Goal: Task Accomplishment & Management: Complete application form

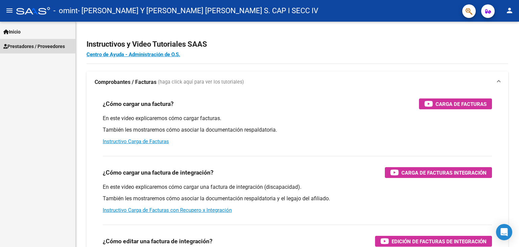
click at [23, 47] on span "Prestadores / Proveedores" at bounding box center [34, 46] width 62 height 7
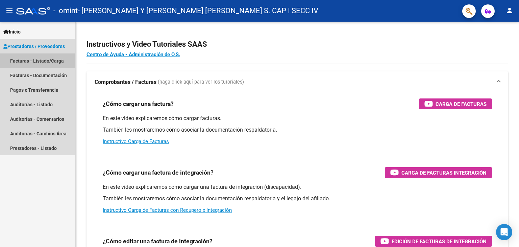
click at [25, 60] on link "Facturas - Listado/Carga" at bounding box center [37, 60] width 75 height 15
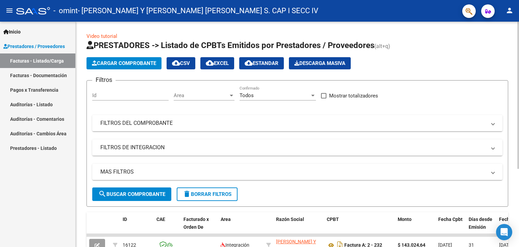
click at [124, 62] on span "Cargar Comprobante" at bounding box center [124, 63] width 64 height 6
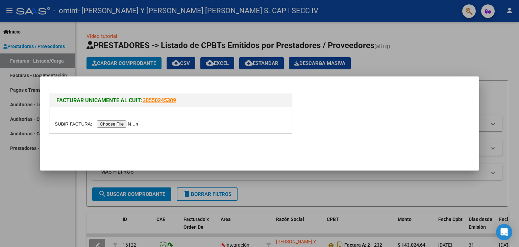
click at [112, 123] on input "file" at bounding box center [98, 123] width 86 height 7
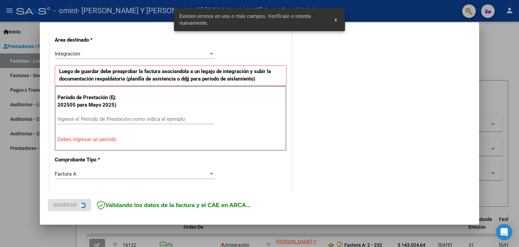
scroll to position [155, 0]
click at [106, 111] on div "Período de Prestación (Ej: 202505 para [DATE]) Ingrese el Período de Prestación…" at bounding box center [171, 117] width 232 height 65
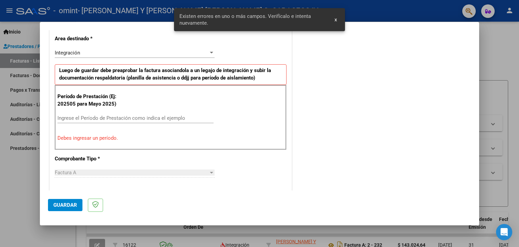
click at [96, 115] on input "Ingrese el Período de Prestación como indica el ejemplo" at bounding box center [135, 118] width 156 height 6
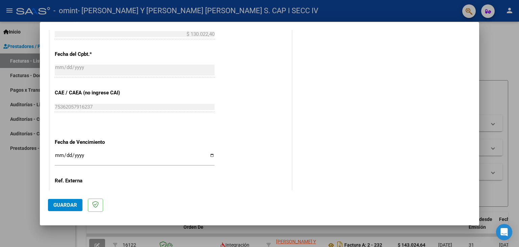
scroll to position [391, 0]
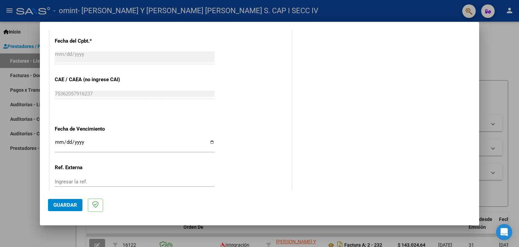
type input "202508"
click at [207, 138] on div "Ingresar la fecha" at bounding box center [135, 145] width 160 height 15
click at [208, 141] on input "Ingresar la fecha" at bounding box center [135, 144] width 160 height 11
type input "[DATE]"
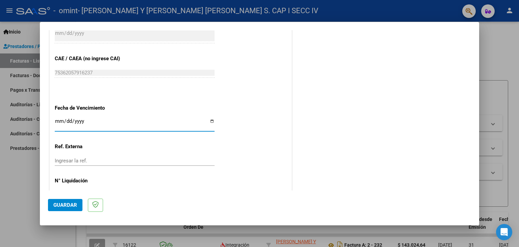
scroll to position [434, 0]
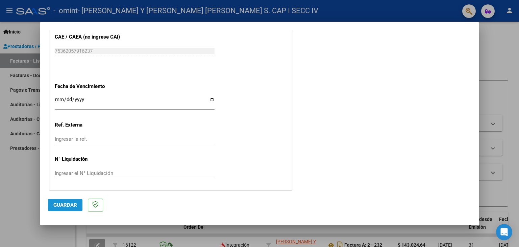
click at [72, 203] on span "Guardar" at bounding box center [65, 205] width 24 height 6
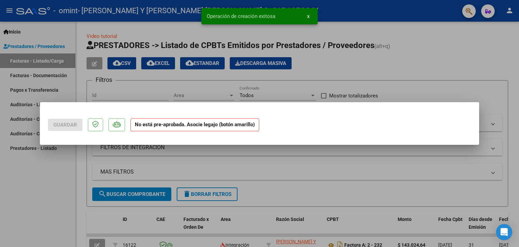
scroll to position [0, 0]
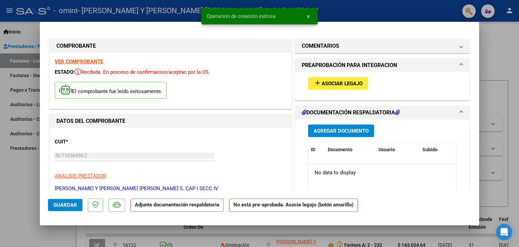
click at [350, 81] on span "Asociar Legajo" at bounding box center [342, 83] width 41 height 6
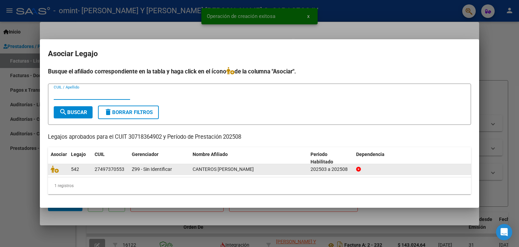
click at [49, 169] on datatable-body-cell at bounding box center [58, 169] width 20 height 10
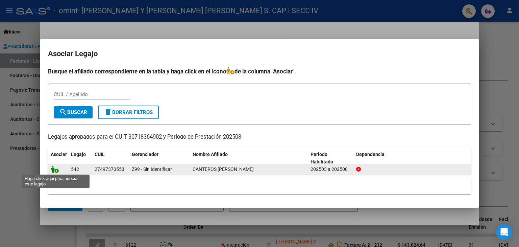
click at [54, 169] on icon at bounding box center [55, 168] width 8 height 7
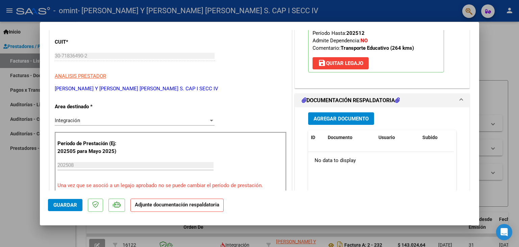
scroll to position [101, 0]
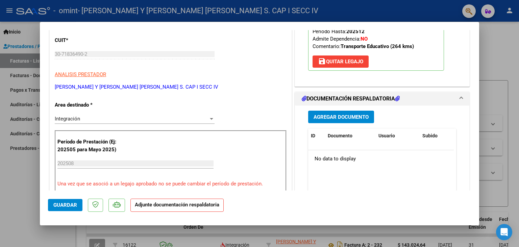
click at [337, 114] on span "Agregar Documento" at bounding box center [341, 117] width 55 height 6
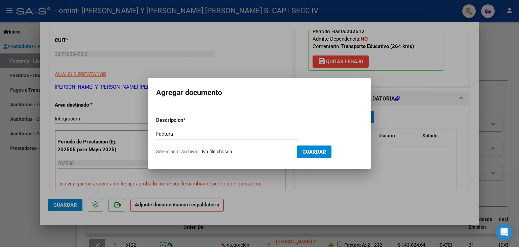
type input "Factura"
click at [220, 155] on form "Descripcion * Factura Escriba aquí una descripcion Seleccionar Archivo Guardar" at bounding box center [259, 135] width 207 height 49
click at [219, 153] on input "Seleccionar Archivo" at bounding box center [247, 152] width 90 height 6
type input "C:\fakepath\FC Agosto [PERSON_NAME].pdf"
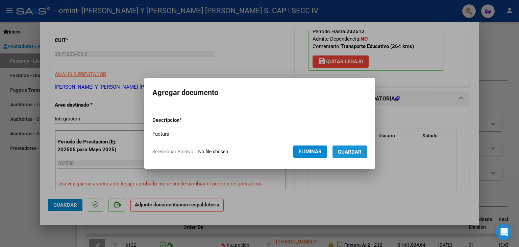
click at [346, 151] on span "Guardar" at bounding box center [350, 152] width 24 height 6
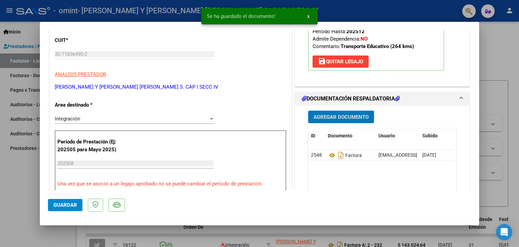
click at [355, 119] on span "Agregar Documento" at bounding box center [341, 117] width 55 height 6
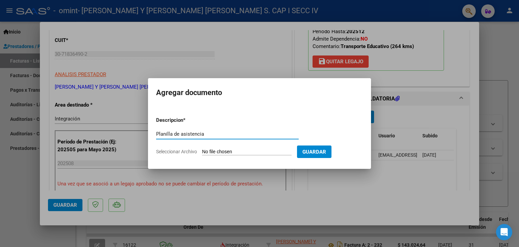
type input "Planilla de asistencia"
click at [249, 153] on input "Seleccionar Archivo" at bounding box center [247, 152] width 90 height 6
type input "C:\fakepath\Asistencia [PERSON_NAME].pdf"
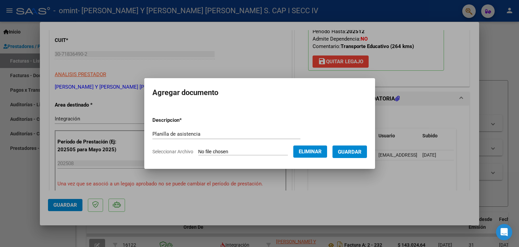
click at [352, 154] on span "Guardar" at bounding box center [350, 152] width 24 height 6
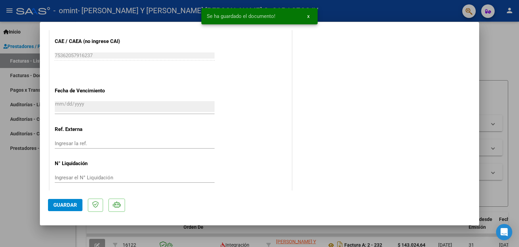
scroll to position [444, 0]
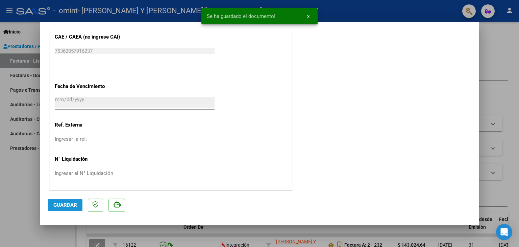
click at [71, 205] on span "Guardar" at bounding box center [65, 205] width 24 height 6
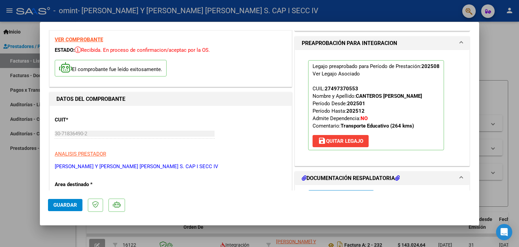
scroll to position [0, 0]
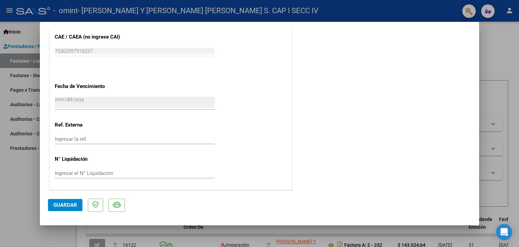
click at [15, 191] on div at bounding box center [259, 123] width 519 height 247
type input "$ 0,00"
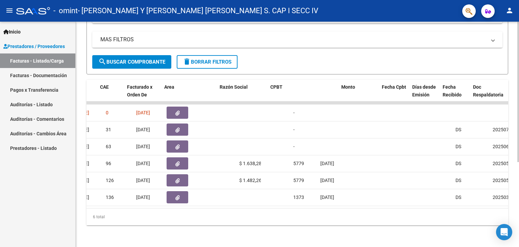
scroll to position [0, 56]
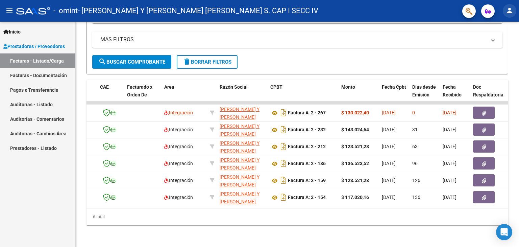
click at [510, 9] on mat-icon "person" at bounding box center [510, 10] width 8 height 8
click at [492, 48] on button "exit_to_app Salir" at bounding box center [495, 45] width 41 height 16
